Goal: Transaction & Acquisition: Purchase product/service

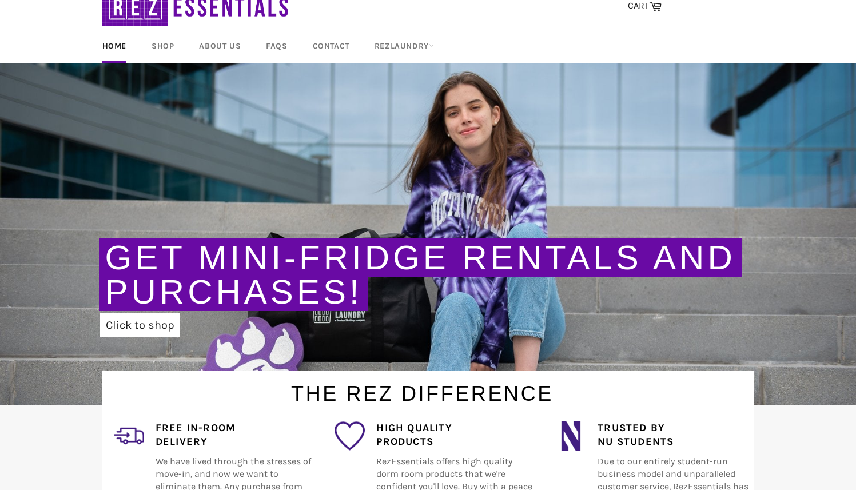
scroll to position [57, 0]
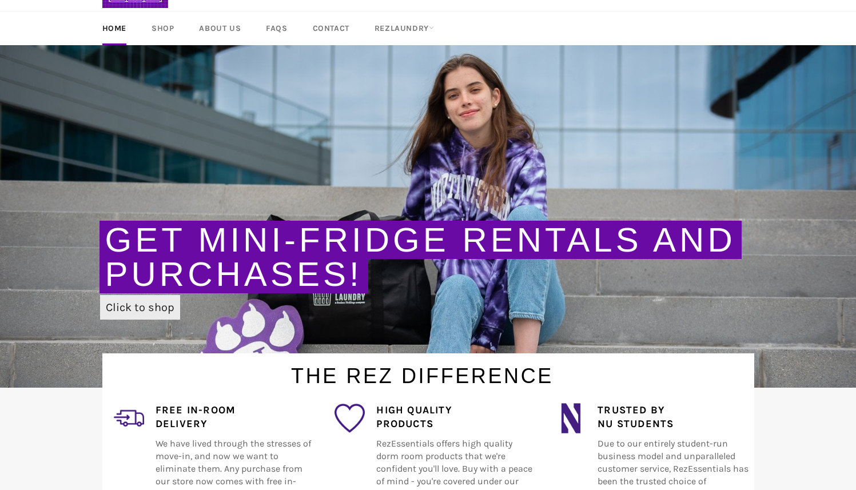
click at [132, 309] on link "Click to shop" at bounding box center [140, 307] width 80 height 25
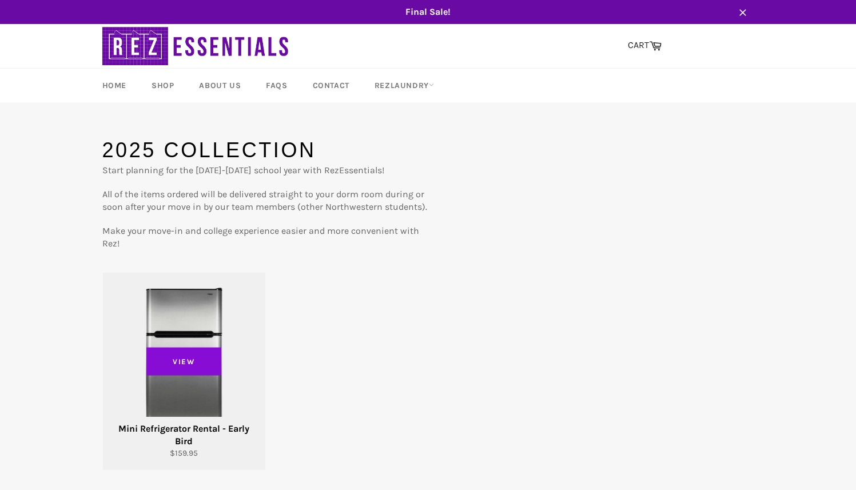
click at [200, 367] on span "View" at bounding box center [183, 361] width 75 height 29
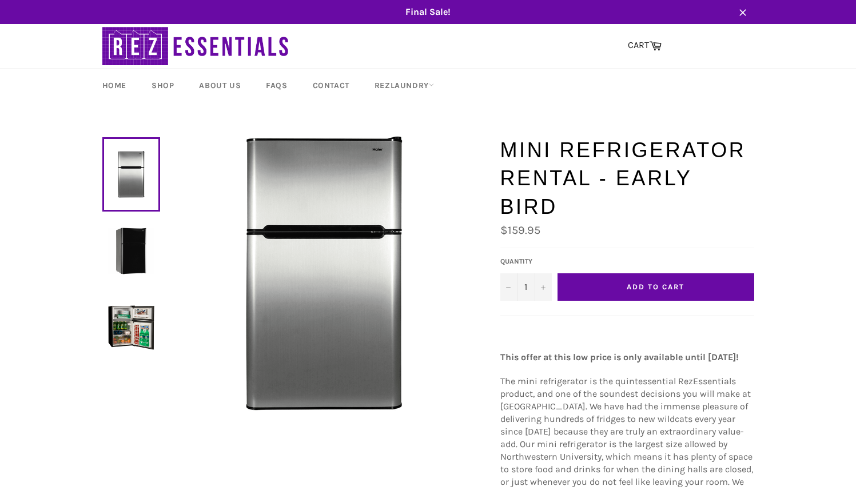
click at [687, 273] on button "Add to Cart" at bounding box center [655, 286] width 197 height 27
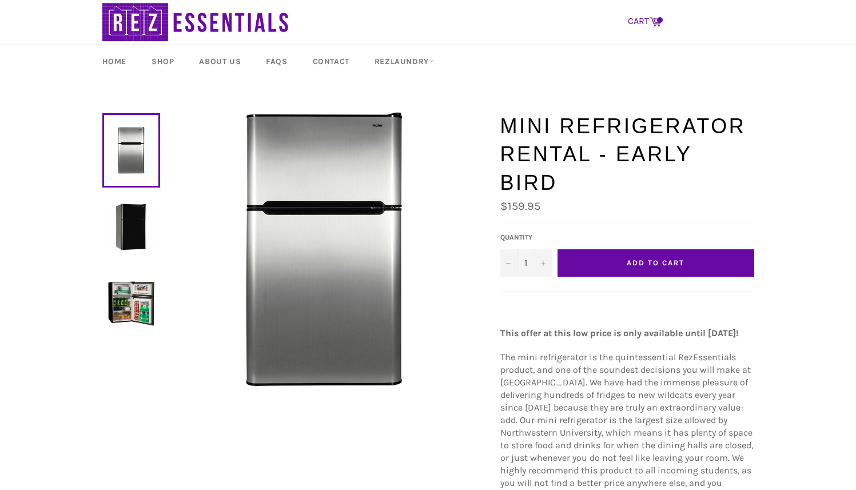
click at [644, 15] on link "CART Cart" at bounding box center [644, 22] width 45 height 24
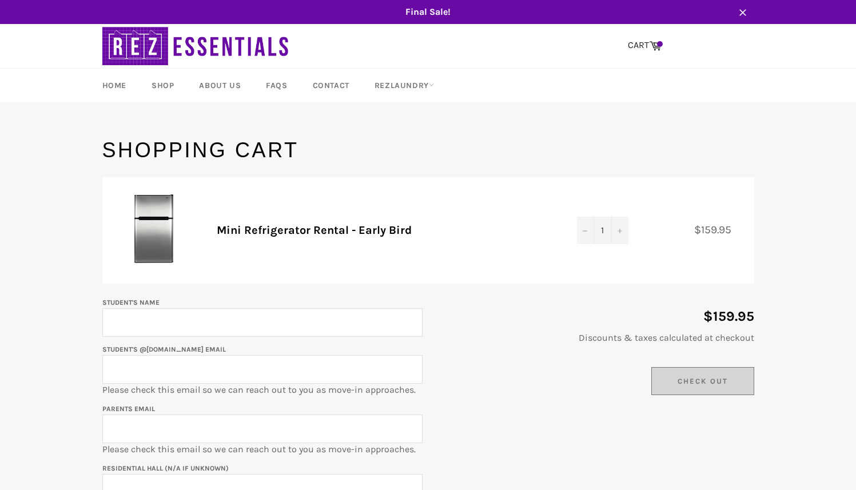
click at [341, 319] on input "Student's Name" at bounding box center [262, 322] width 320 height 29
type input "Audrey Zhou"
type input "auddog19@gmail.com"
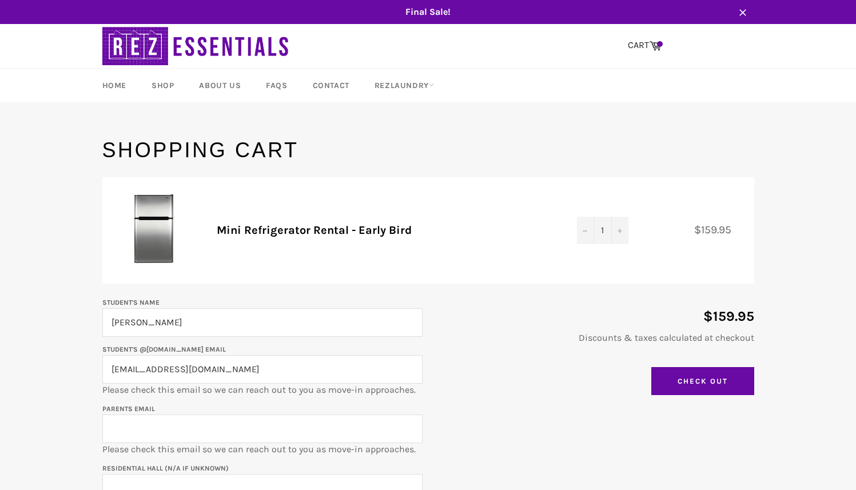
type input "auddog19@gmail.com"
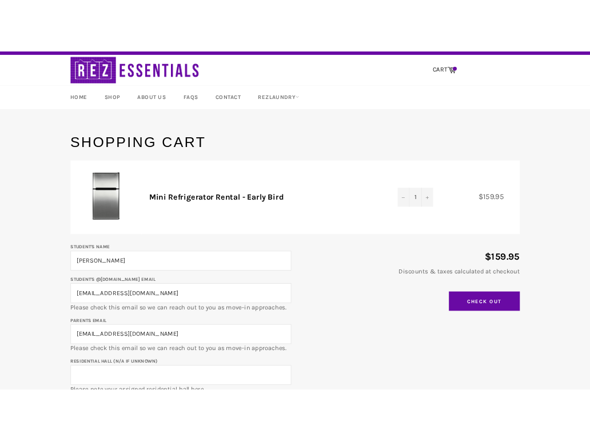
scroll to position [27, 0]
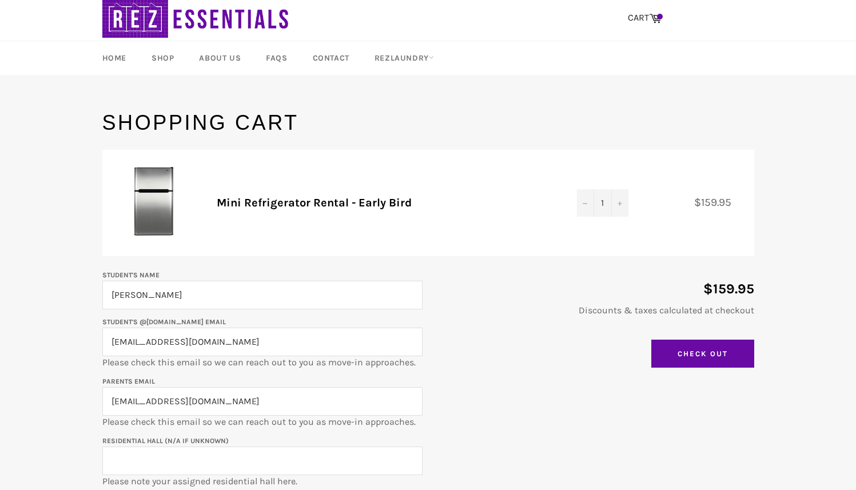
click at [184, 342] on input "auddog19@gmail.com" at bounding box center [262, 342] width 320 height 29
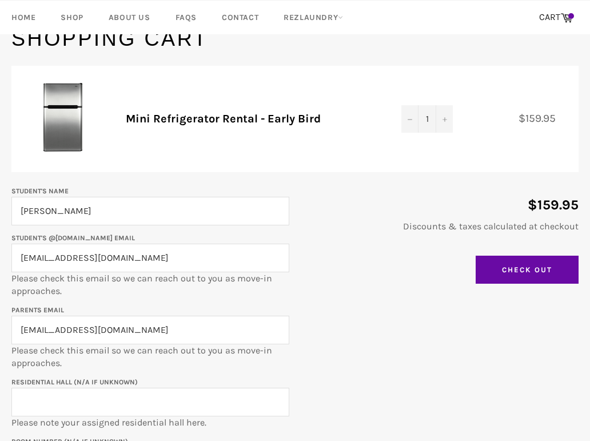
scroll to position [113, 0]
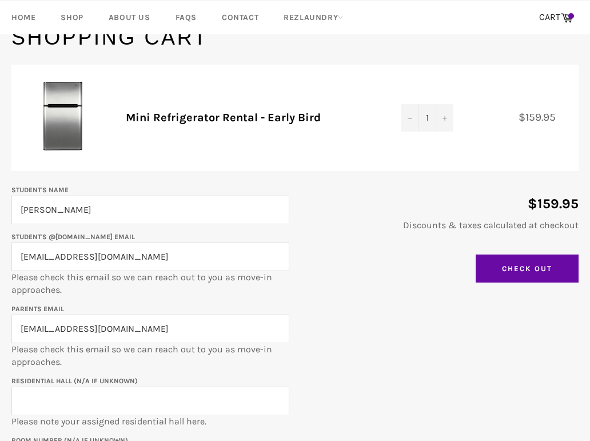
click at [59, 257] on input "auddog19@gmail.com" at bounding box center [150, 256] width 278 height 29
paste input "reyzhou2029@u.northwestern.edu"
type input "audreyzhou2029@u.northwestern.edu"
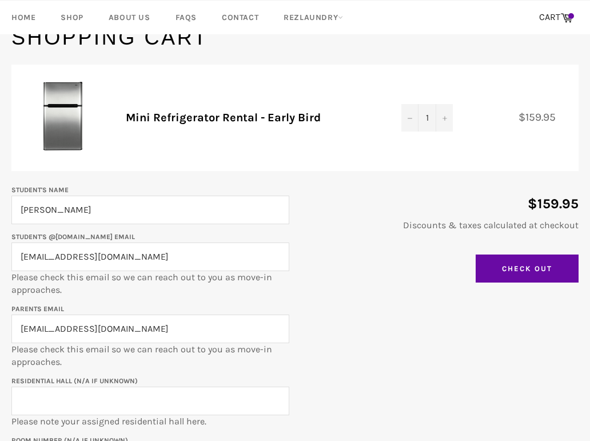
click at [84, 324] on input "auddog19@gmail.com" at bounding box center [150, 328] width 278 height 29
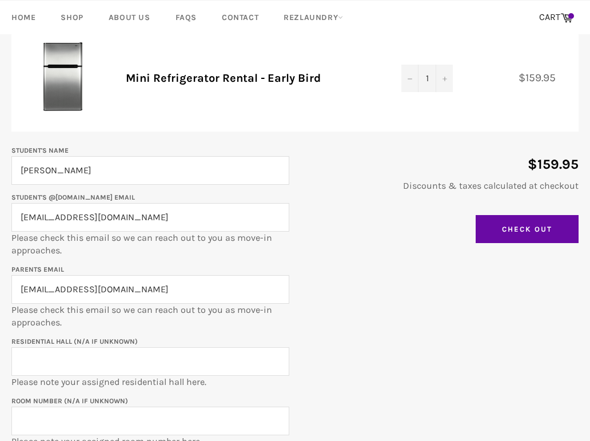
scroll to position [158, 0]
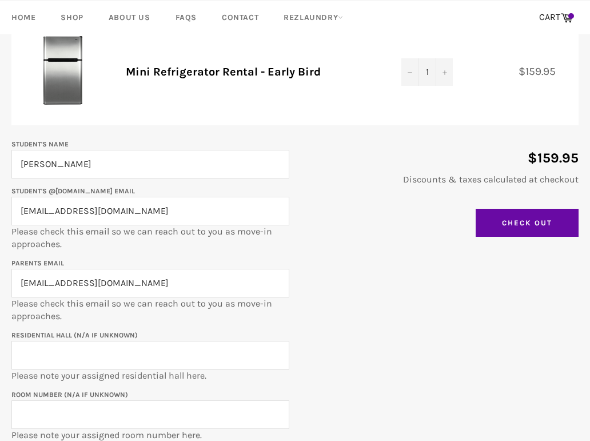
type input "yanliwu@gmail.com"
click at [47, 356] on input "Residential Hall (N/A if unknown)" at bounding box center [150, 355] width 278 height 29
type input "a"
type input "Ayers Hall"
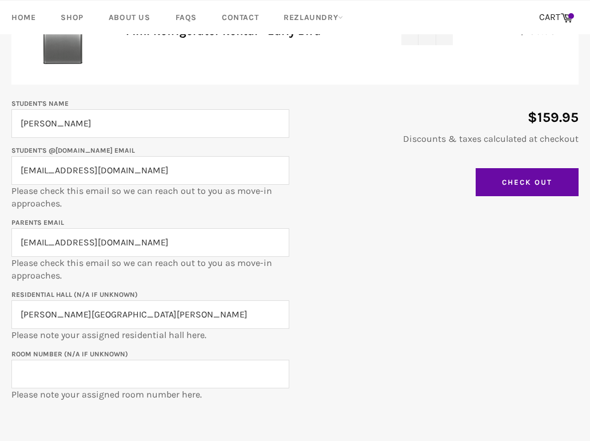
scroll to position [206, 0]
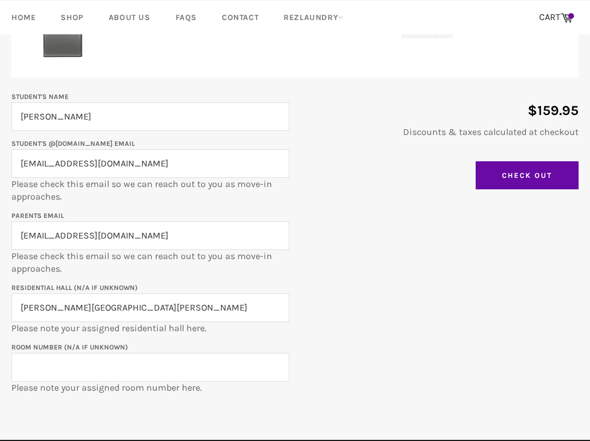
click at [93, 372] on input "Room Number (N/A if unknown)" at bounding box center [150, 367] width 278 height 29
paste input "AYR-0225b"
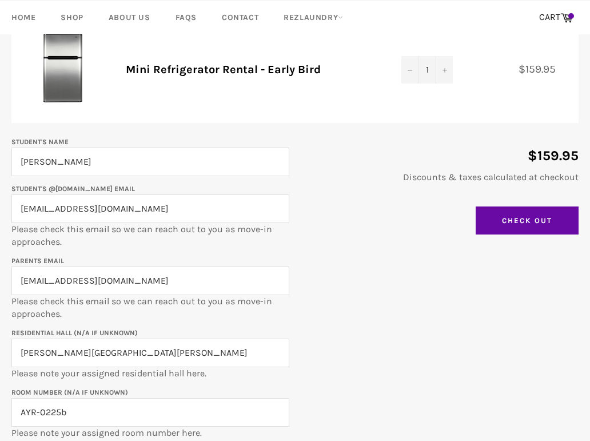
scroll to position [105, 0]
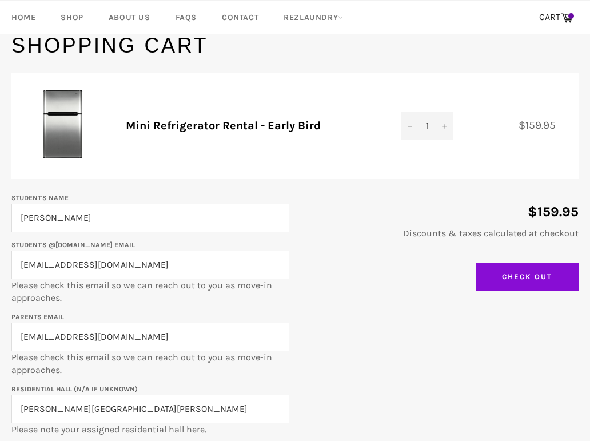
type input "AYR-0225b"
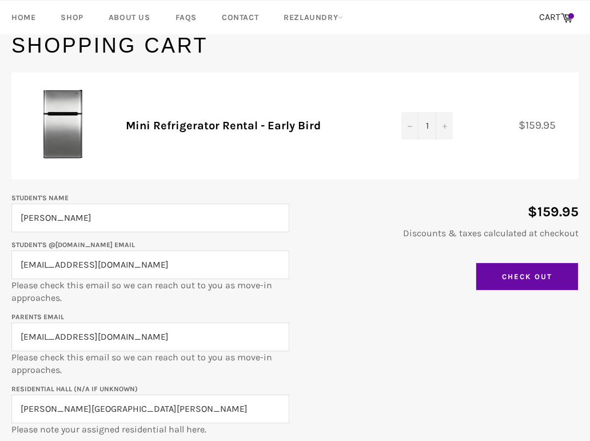
click at [520, 274] on input "Check Out" at bounding box center [527, 276] width 103 height 29
